Goal: Information Seeking & Learning: Learn about a topic

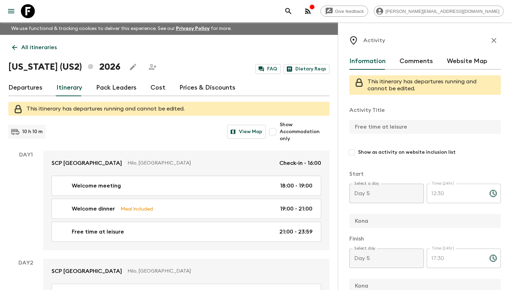
click at [28, 10] on icon at bounding box center [28, 11] width 14 height 14
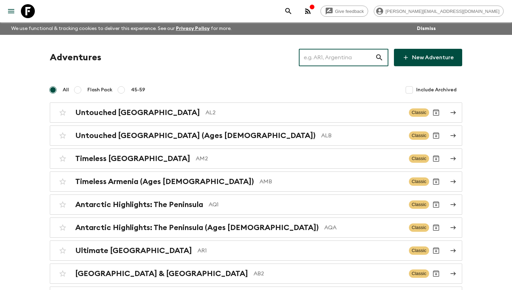
click at [323, 54] on input "text" at bounding box center [337, 58] width 76 height 20
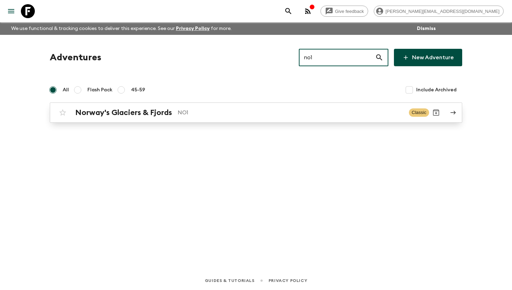
type input "no1"
click at [173, 112] on div "Norway's Glaciers & Fjords NO1" at bounding box center [239, 112] width 328 height 9
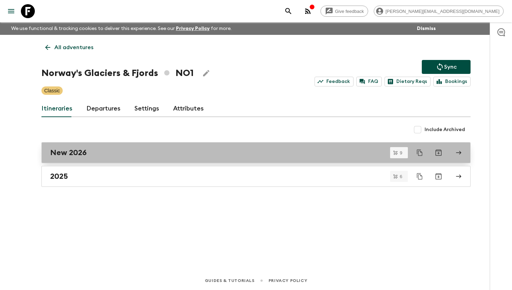
click at [111, 153] on div "New 2026" at bounding box center [249, 152] width 399 height 9
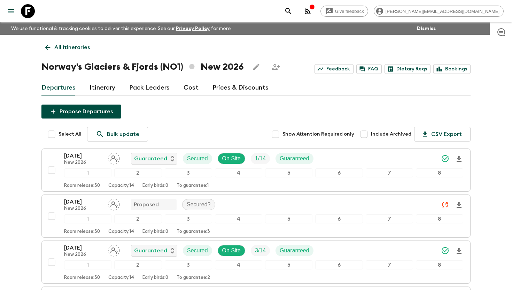
click at [189, 89] on link "Cost" at bounding box center [191, 87] width 15 height 17
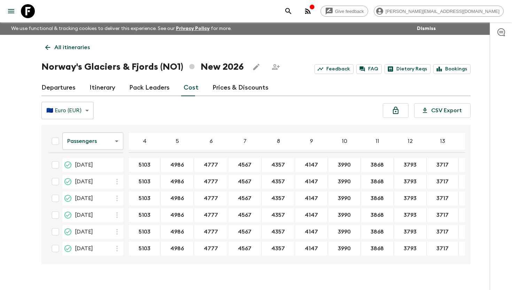
click at [31, 8] on icon at bounding box center [28, 11] width 14 height 14
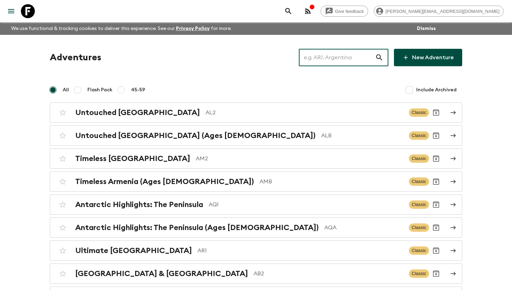
click at [314, 49] on input "text" at bounding box center [337, 58] width 76 height 20
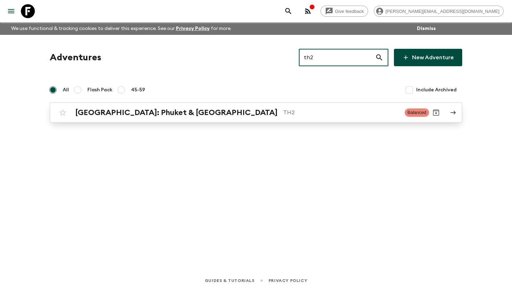
type input "th2"
click at [195, 114] on h2 "Thailand: Phuket & Andaman Coast" at bounding box center [176, 112] width 202 height 9
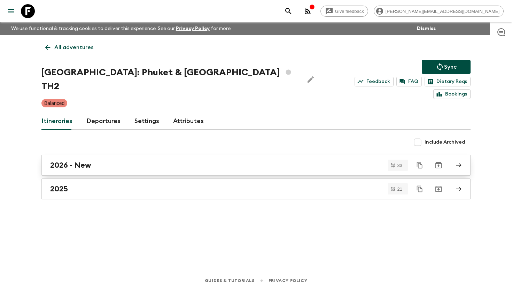
click at [146, 161] on div "2026 - New" at bounding box center [249, 165] width 399 height 9
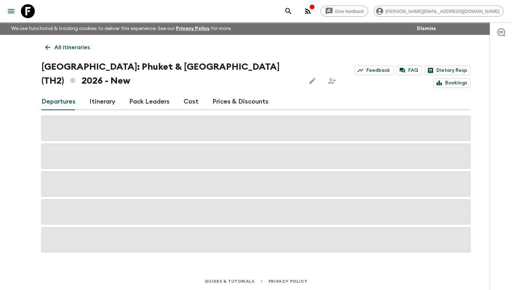
click at [187, 105] on link "Cost" at bounding box center [191, 101] width 15 height 17
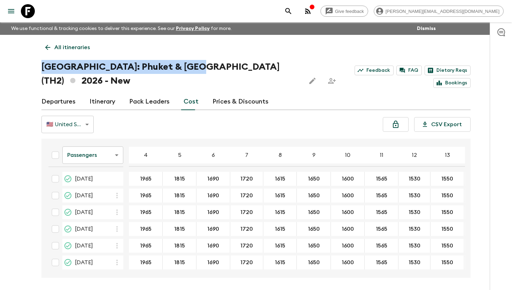
drag, startPoint x: 43, startPoint y: 67, endPoint x: 196, endPoint y: 68, distance: 152.3
click at [196, 68] on h1 "Thailand: Phuket & Andaman Coast (TH2) 2026 - New" at bounding box center [170, 74] width 259 height 28
copy h1 "Thailand: Phuket & Andaman Coast"
click at [60, 46] on p "All itineraries" at bounding box center [72, 47] width 36 height 8
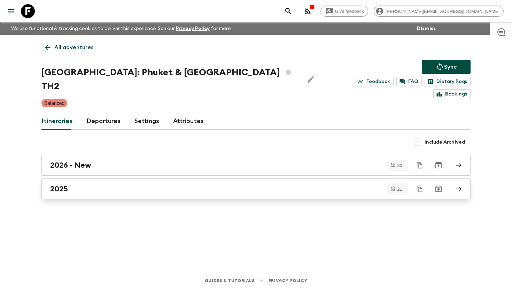
click at [72, 184] on div "2025" at bounding box center [249, 188] width 399 height 9
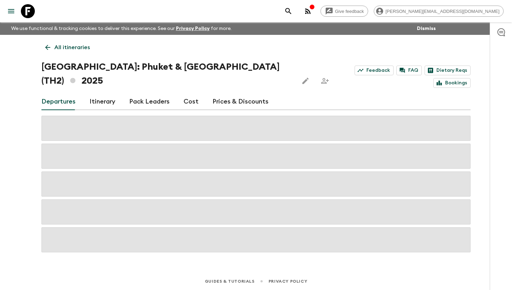
click at [191, 93] on link "Cost" at bounding box center [191, 101] width 15 height 17
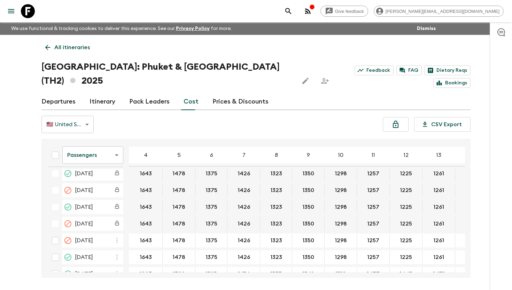
scroll to position [136, 0]
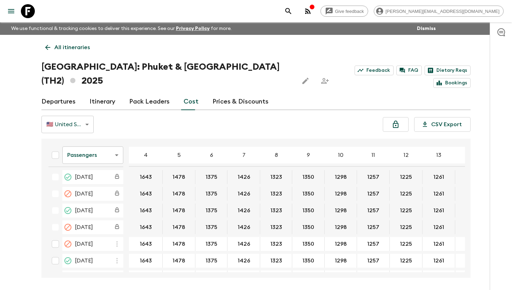
click at [484, 155] on div "Give feedback aida@flashpack.com We use functional & tracking cookies to delive…" at bounding box center [256, 158] width 512 height 316
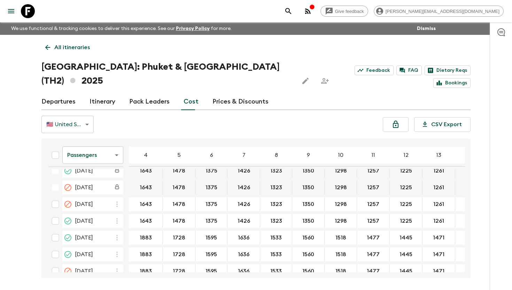
scroll to position [176, 0]
click at [52, 45] on link "All itineraries" at bounding box center [67, 47] width 52 height 14
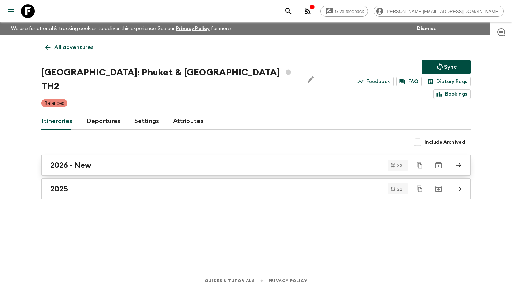
click at [71, 155] on link "2026 - New" at bounding box center [255, 165] width 429 height 21
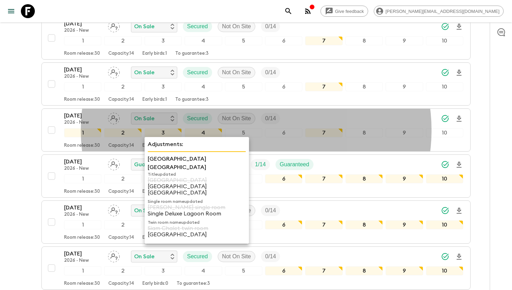
scroll to position [376, 0]
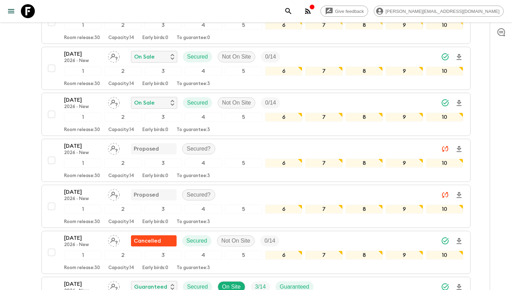
scroll to position [544, 0]
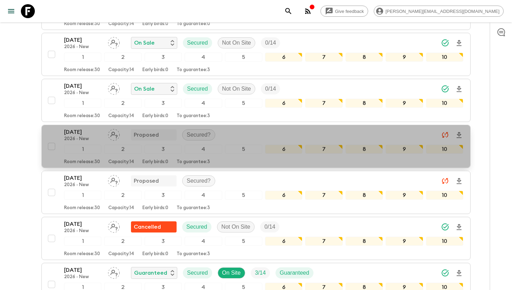
click at [78, 133] on p "09 May 2026" at bounding box center [83, 132] width 38 height 8
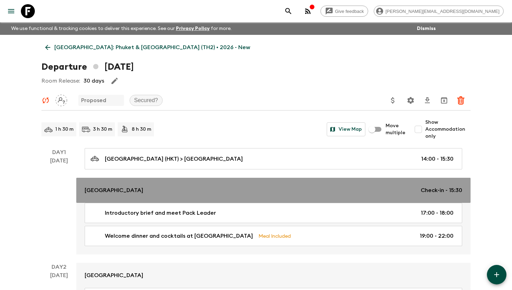
click at [117, 188] on p "Khao Lak Laguna Resort" at bounding box center [114, 190] width 59 height 8
